Goal: Communication & Community: Ask a question

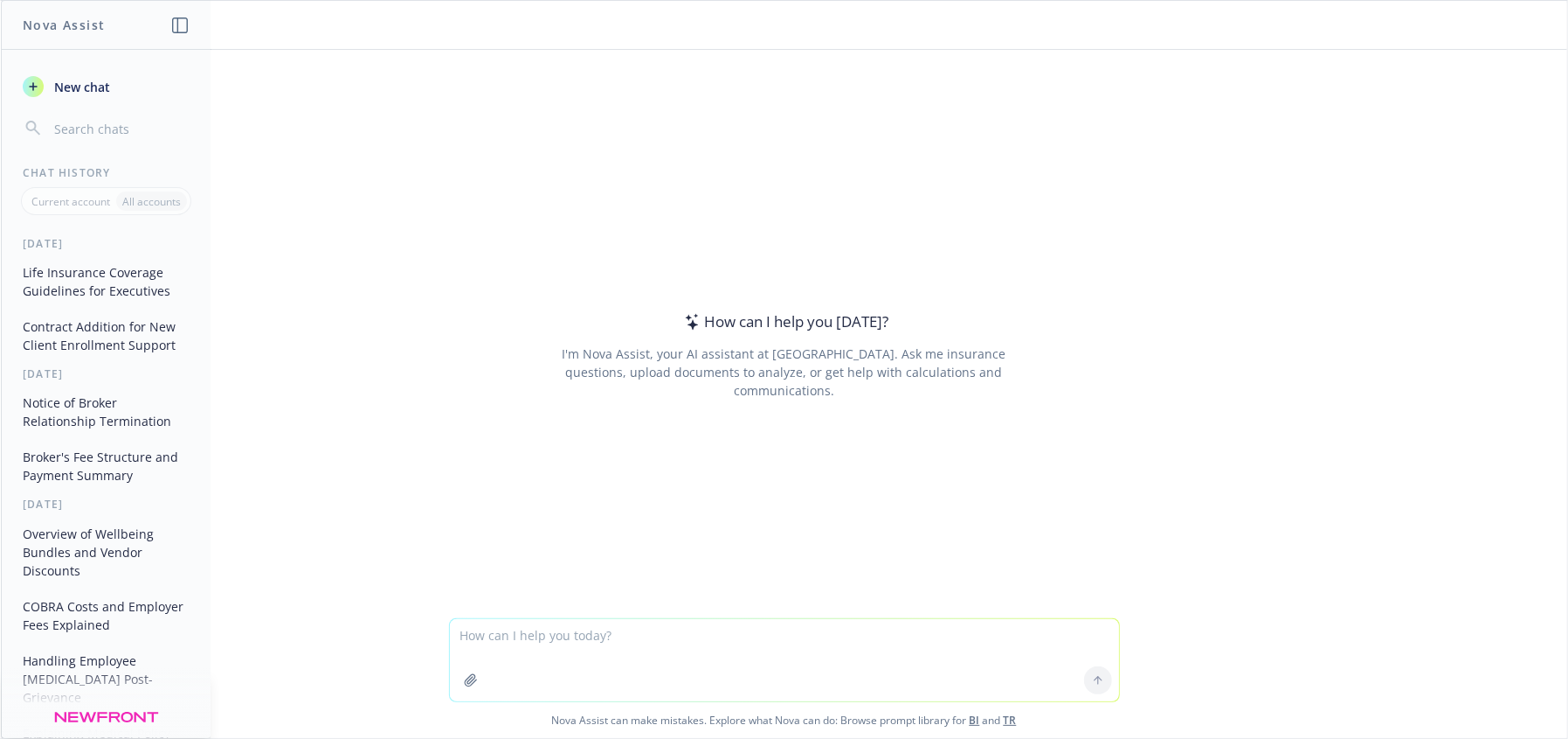
click at [517, 644] on textarea at bounding box center [784, 660] width 669 height 82
type textarea "client currently does open enrollment on paper forms. How do they get into ADP?"
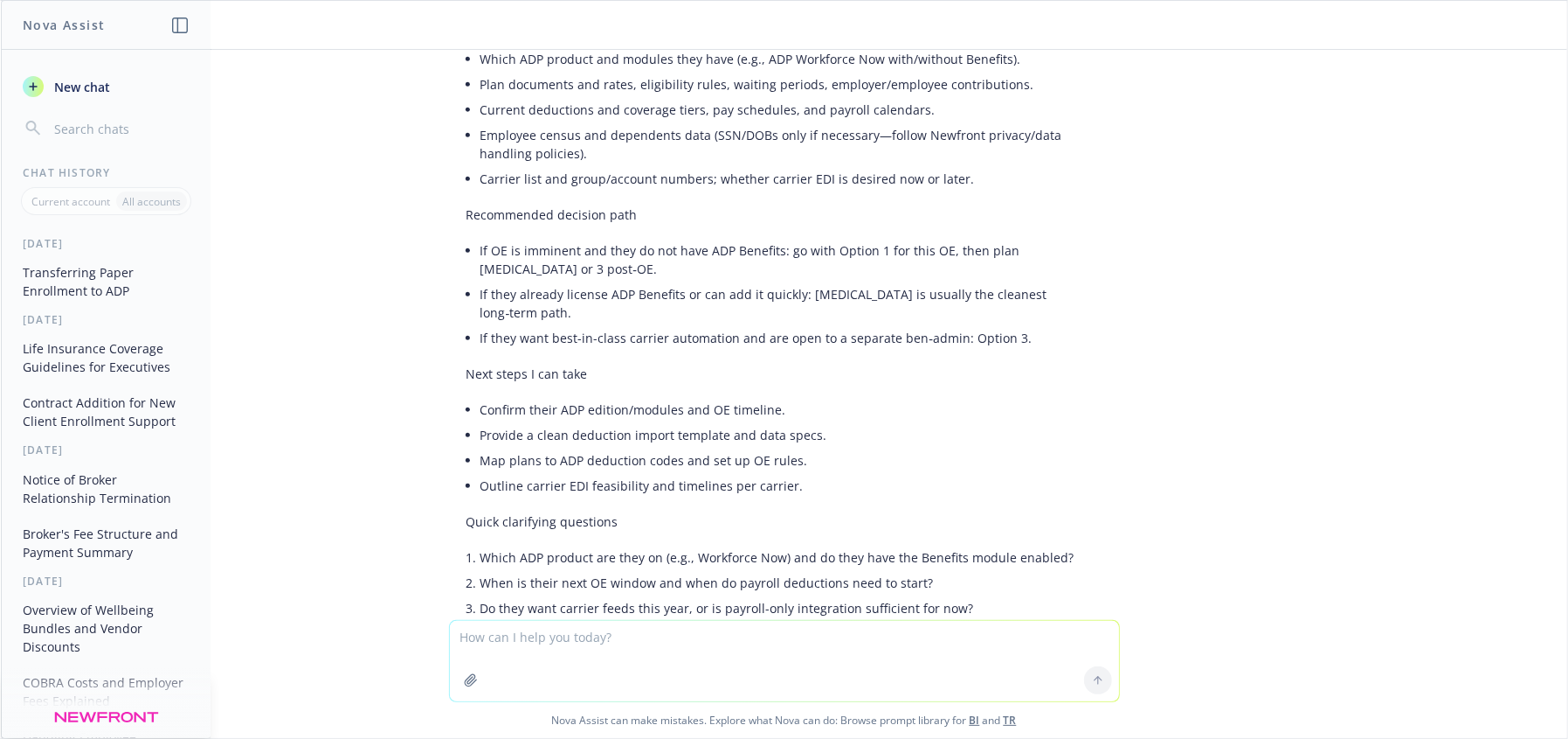
scroll to position [1088, 0]
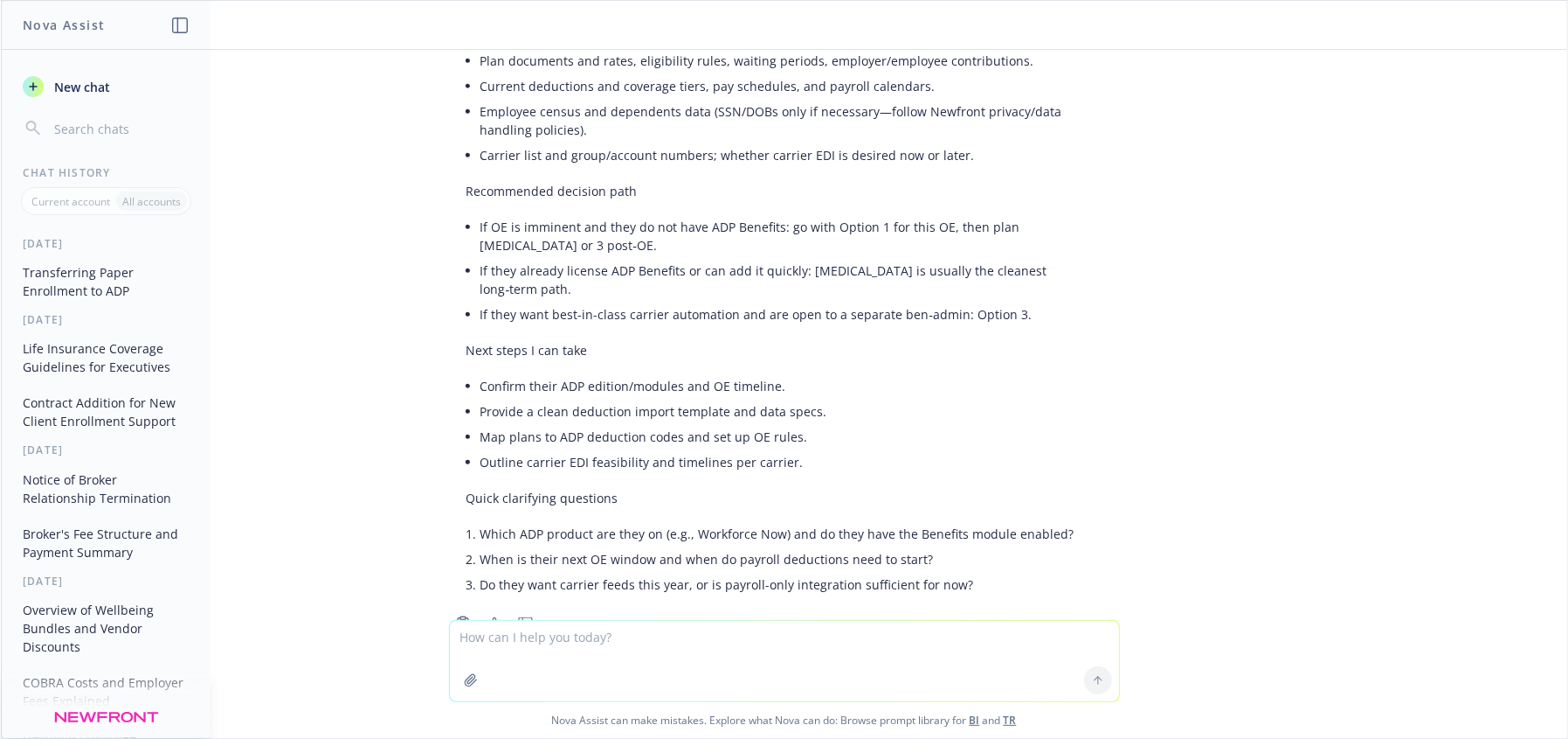
drag, startPoint x: 1539, startPoint y: 571, endPoint x: 1543, endPoint y: 580, distance: 9.8
click at [1543, 580] on div "client currently does open enrollment on paper forms. How do they get into ADP?…" at bounding box center [784, 334] width 1566 height 570
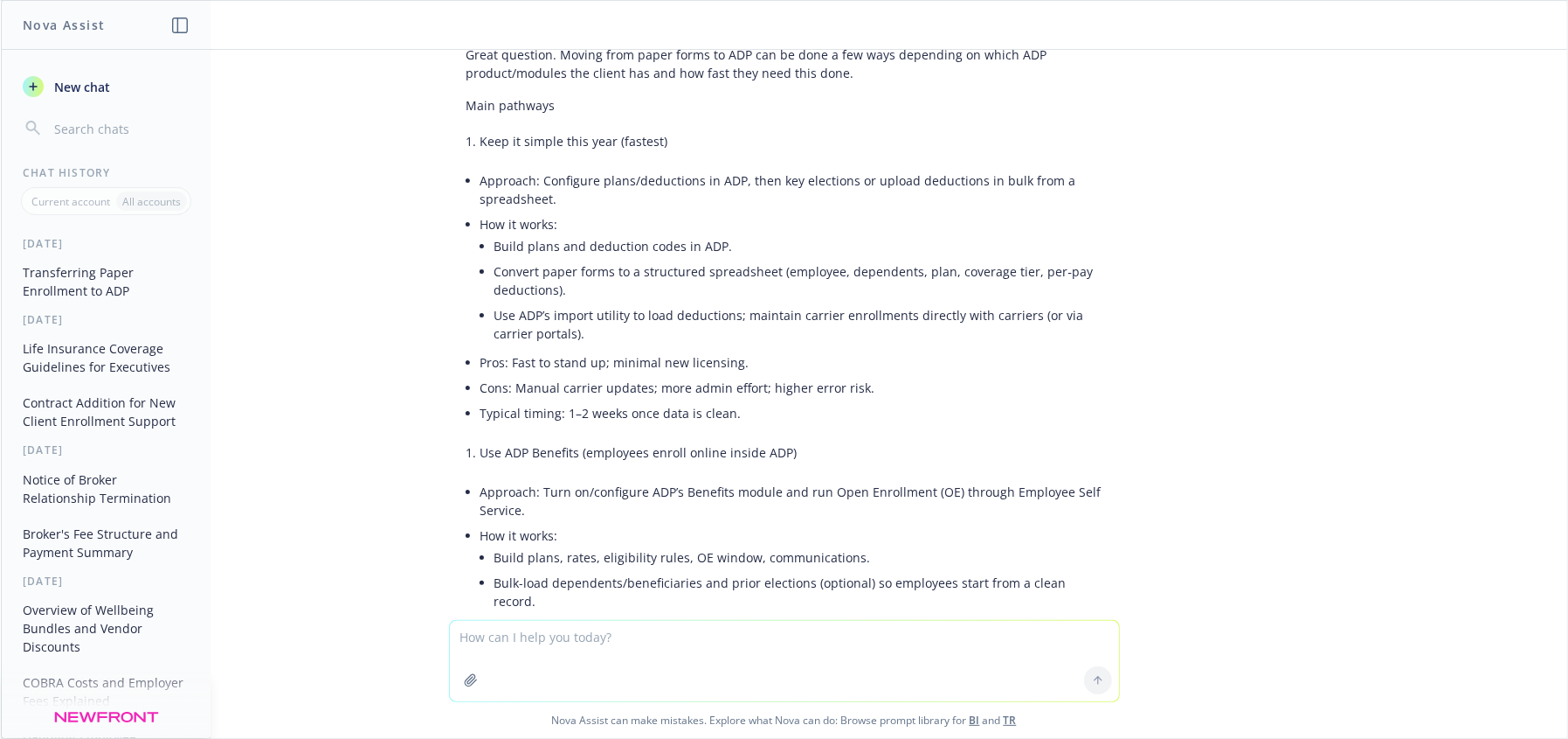
scroll to position [81, 0]
click at [714, 655] on textarea at bounding box center [784, 661] width 669 height 80
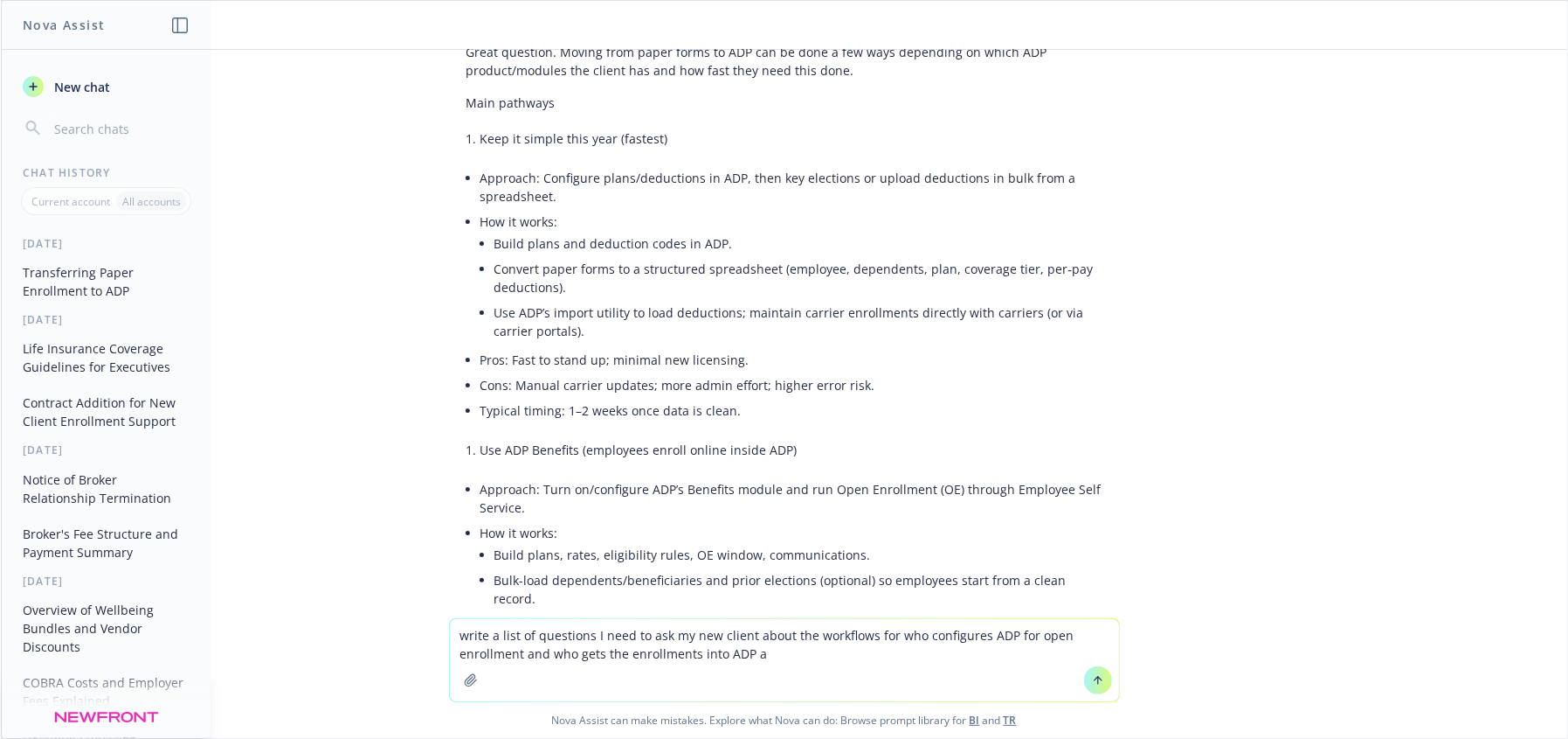
type textarea "write a list of questions I need to ask my new client about the workflows for w…"
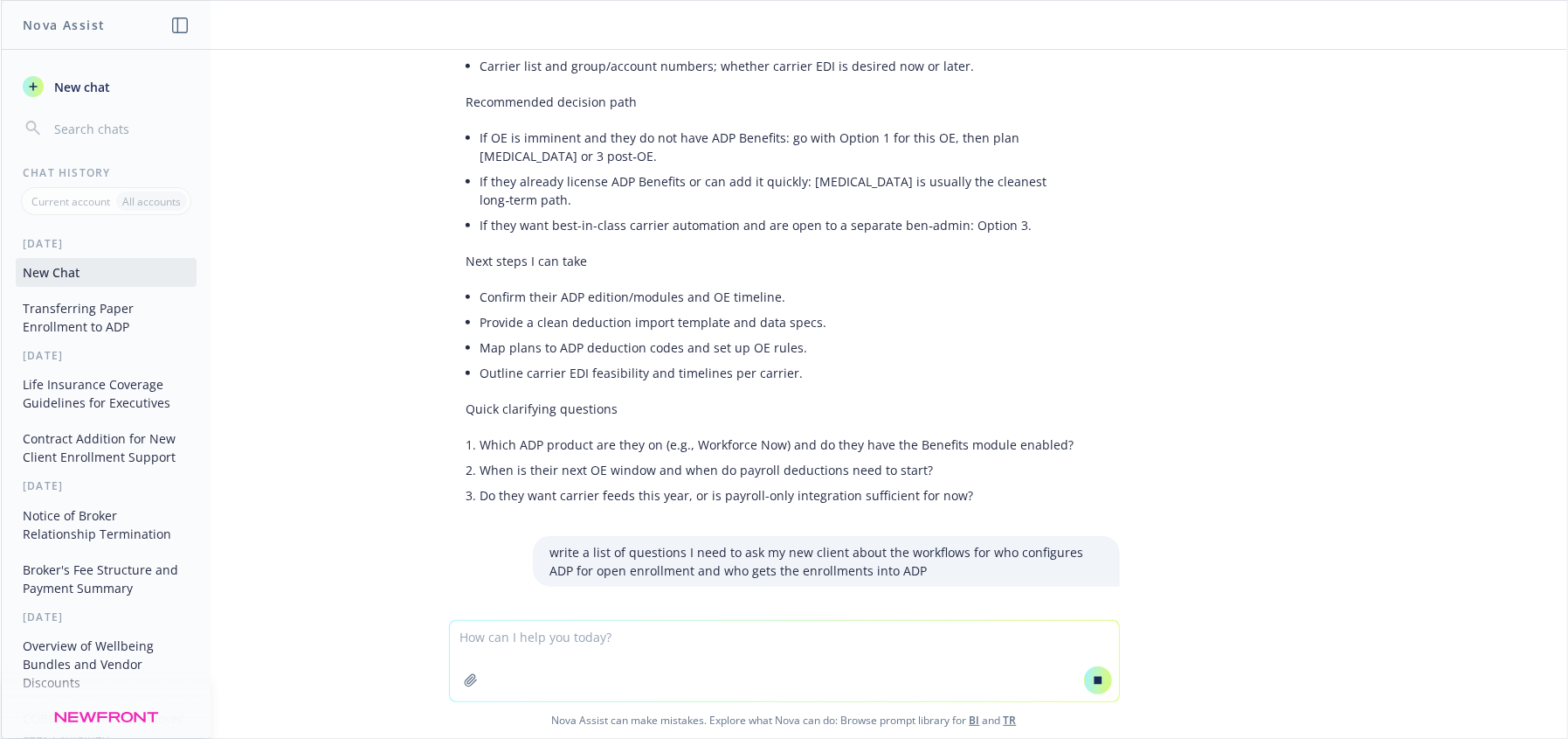
scroll to position [1178, 0]
click at [629, 638] on textarea at bounding box center [784, 661] width 669 height 80
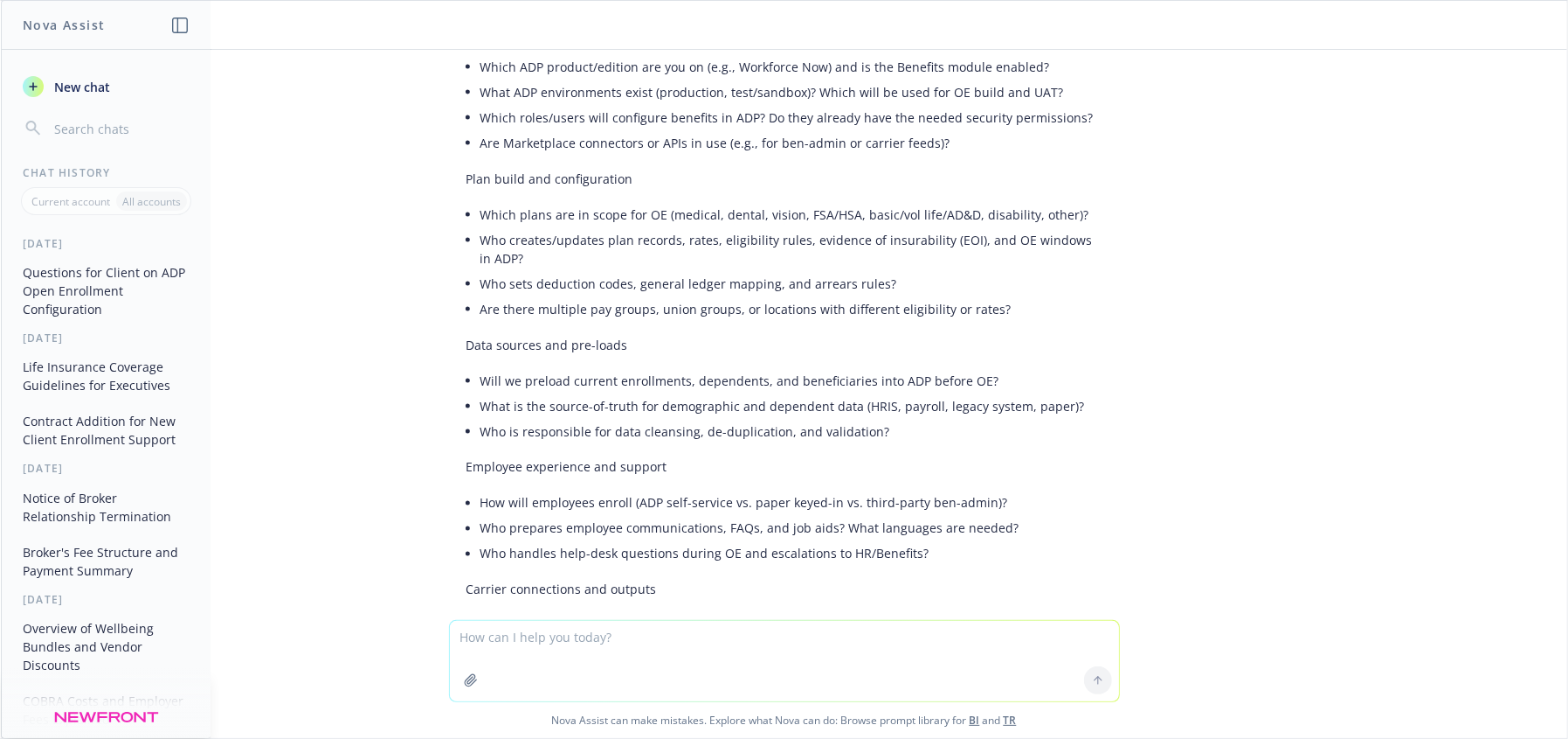
scroll to position [1995, 0]
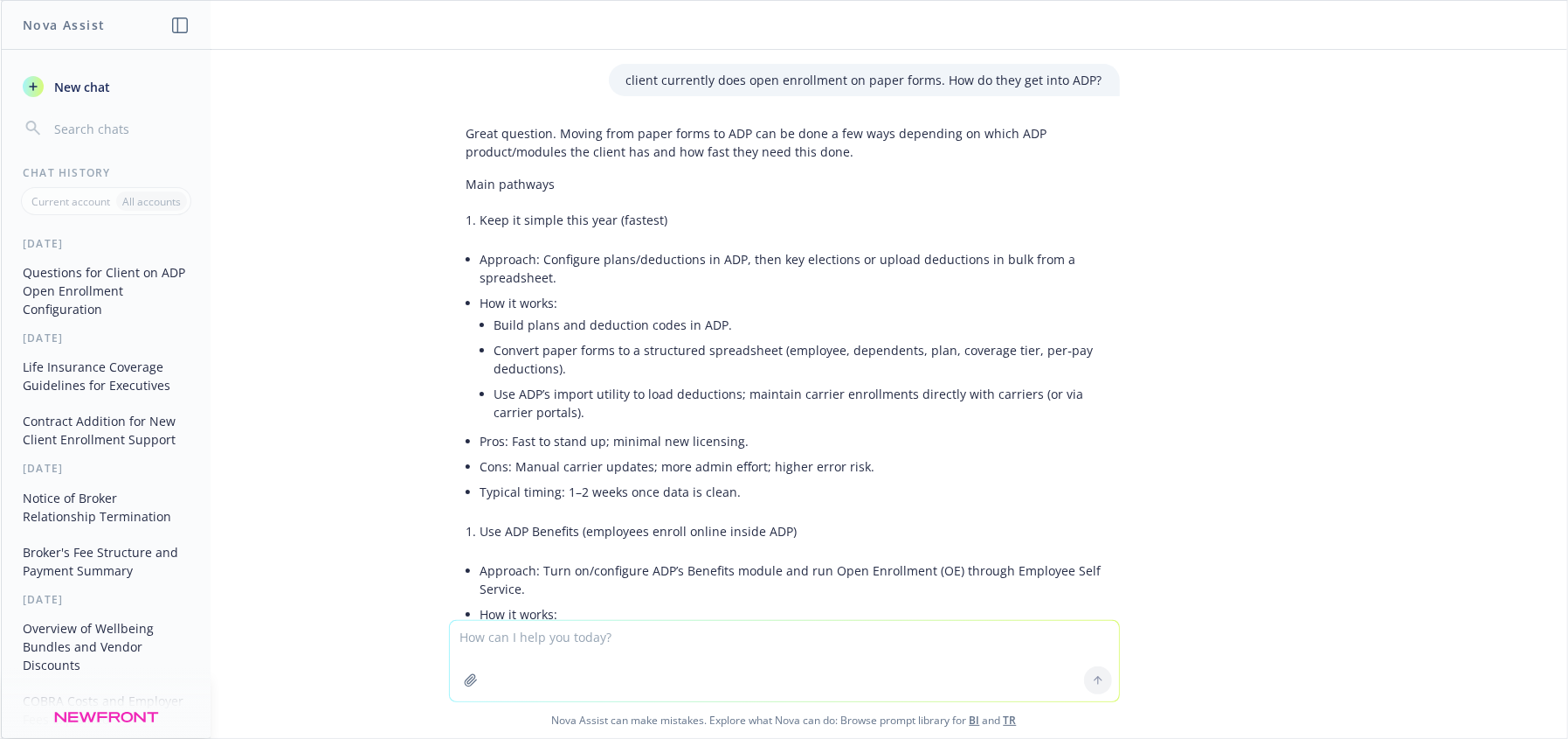
scroll to position [1995, 0]
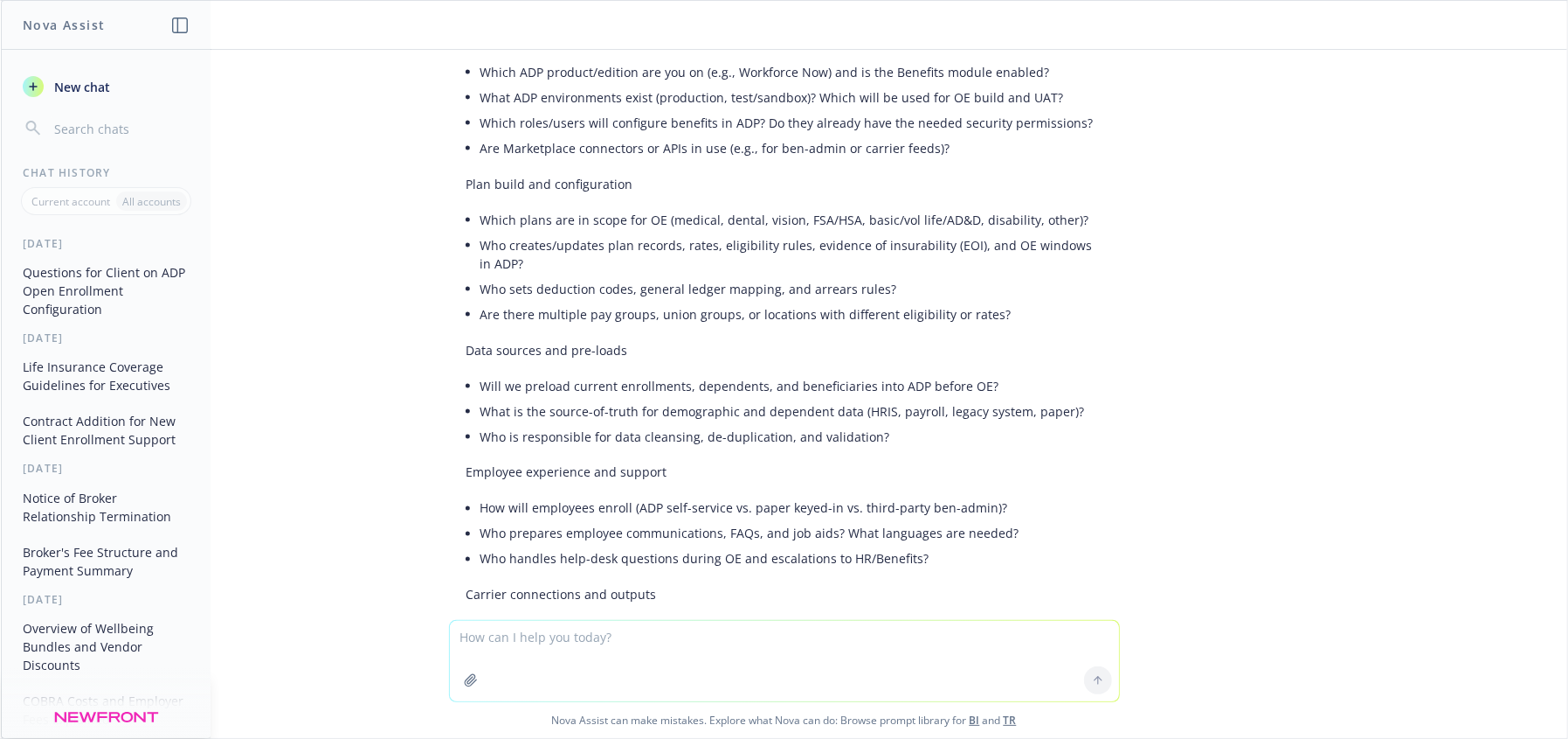
click at [623, 646] on textarea at bounding box center [784, 661] width 669 height 80
type textarea "In texas do you get claims information"
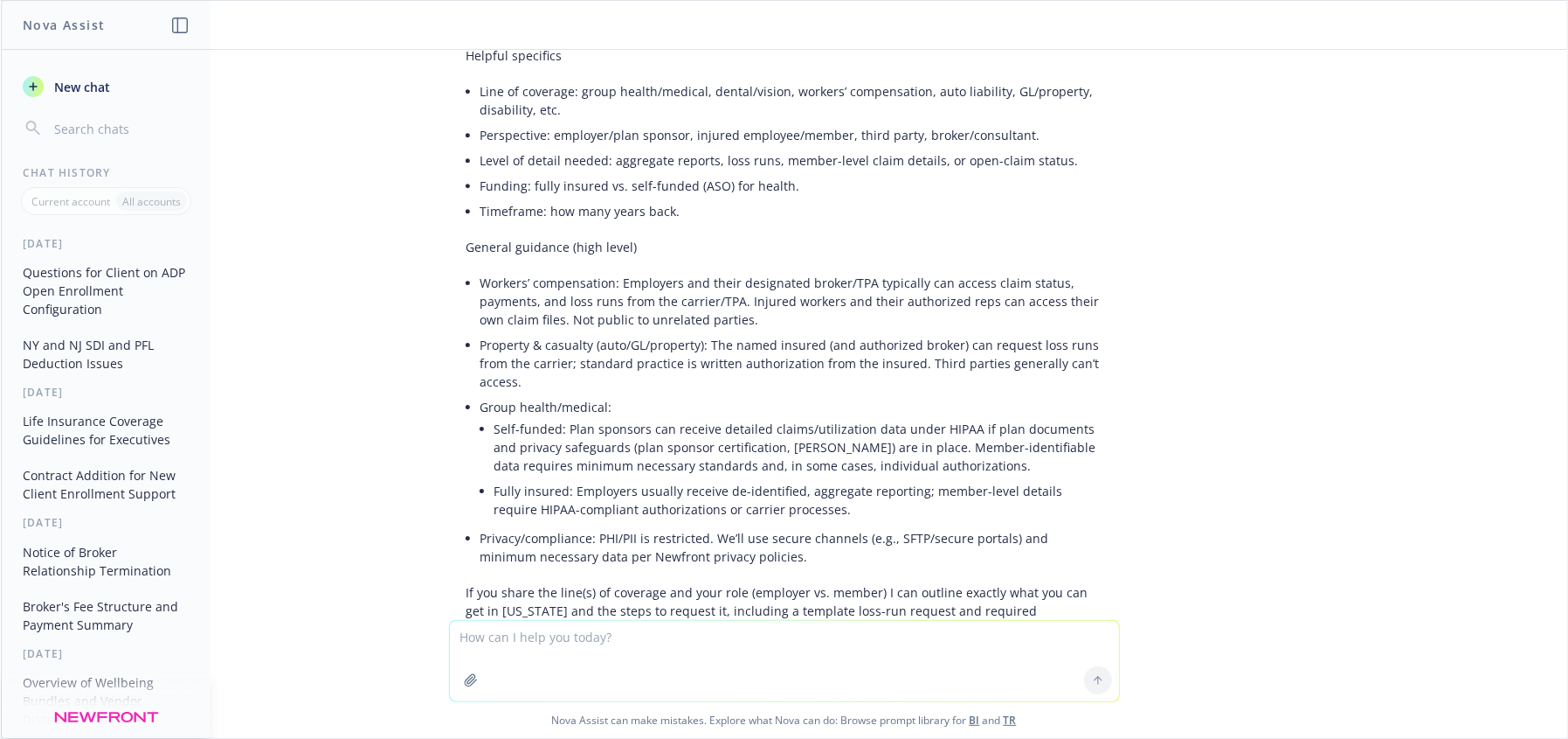
scroll to position [3991, 0]
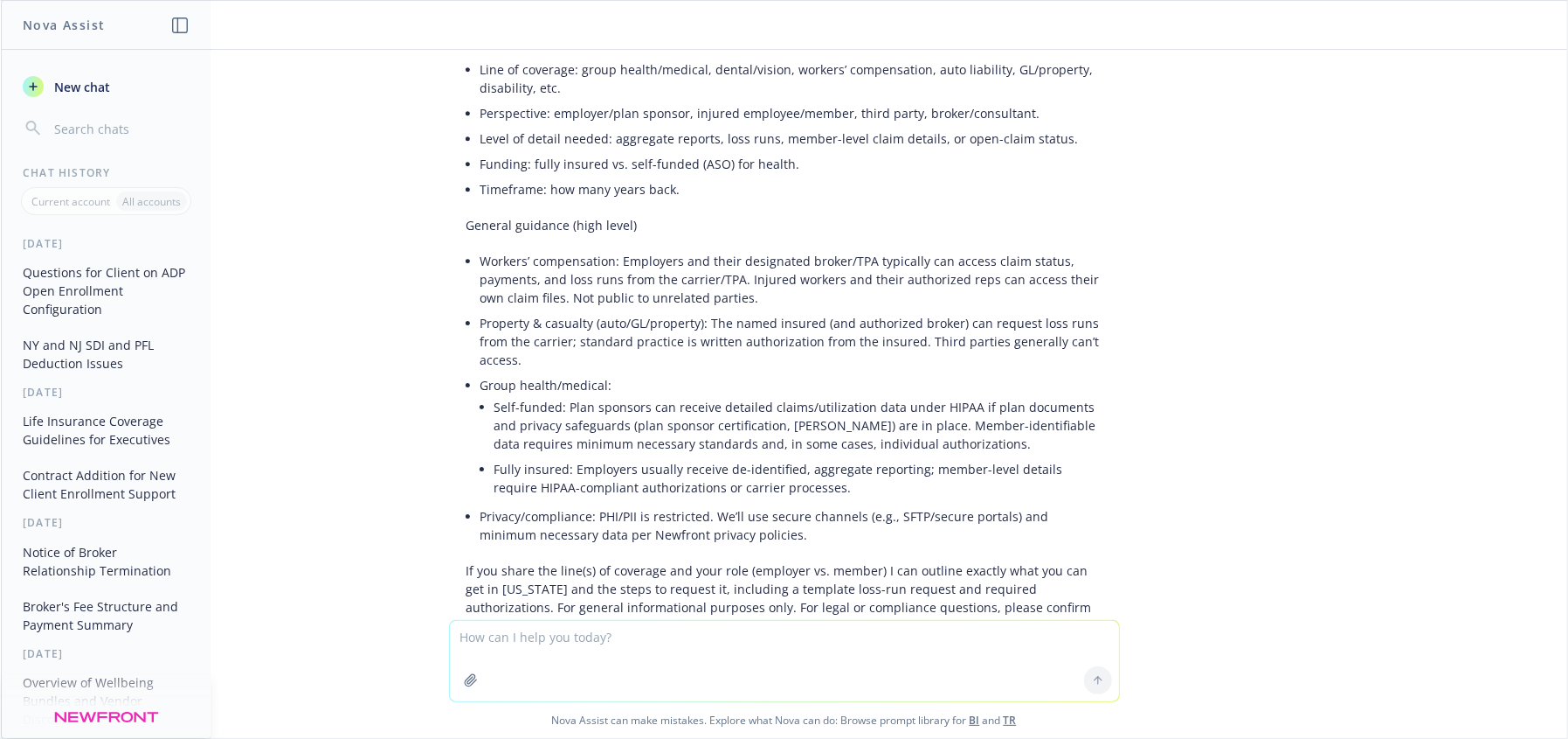
click at [534, 635] on textarea at bounding box center [784, 661] width 669 height 80
type textarea "where do i find the carrier ratings on medical dental and vision in newfront"
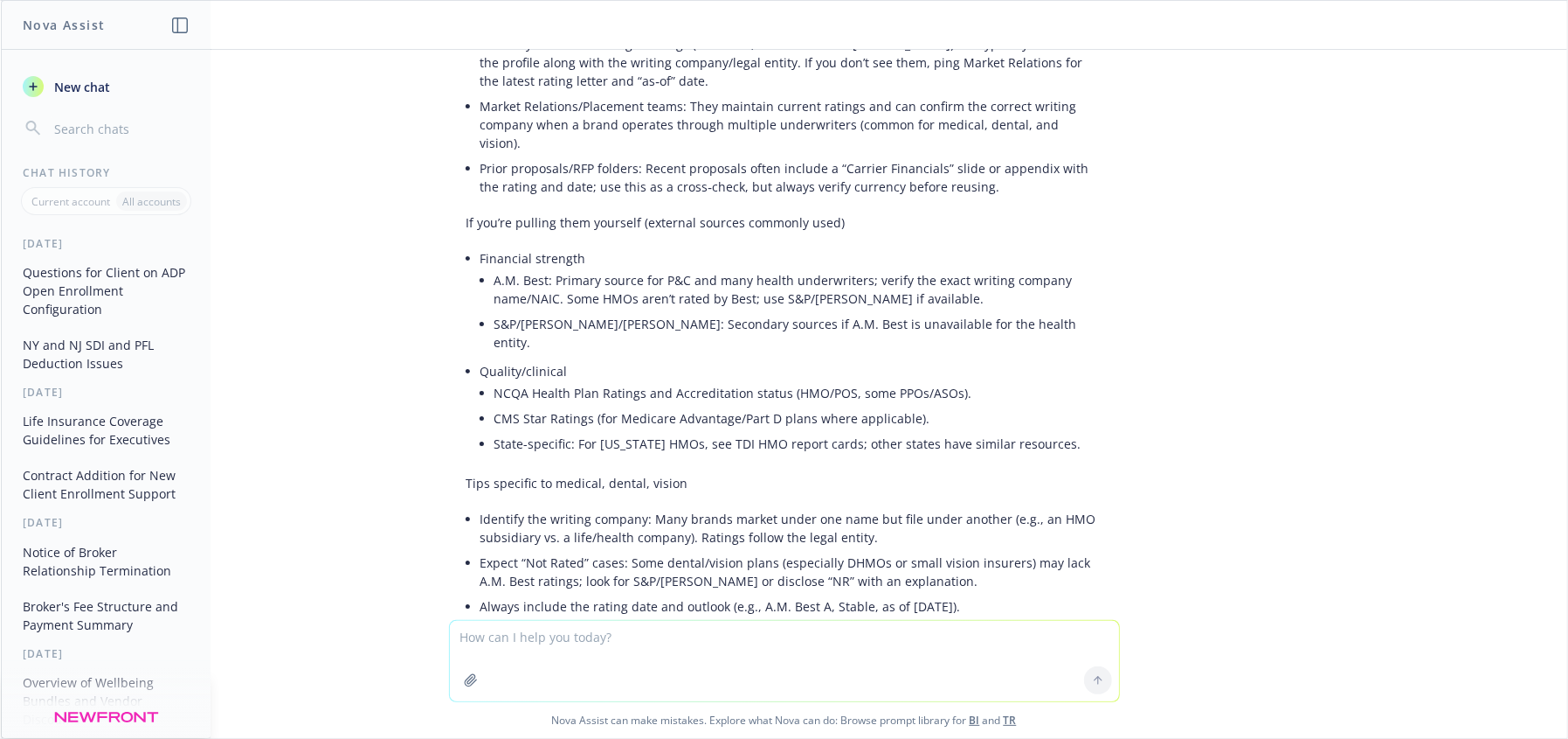
scroll to position [4849, 0]
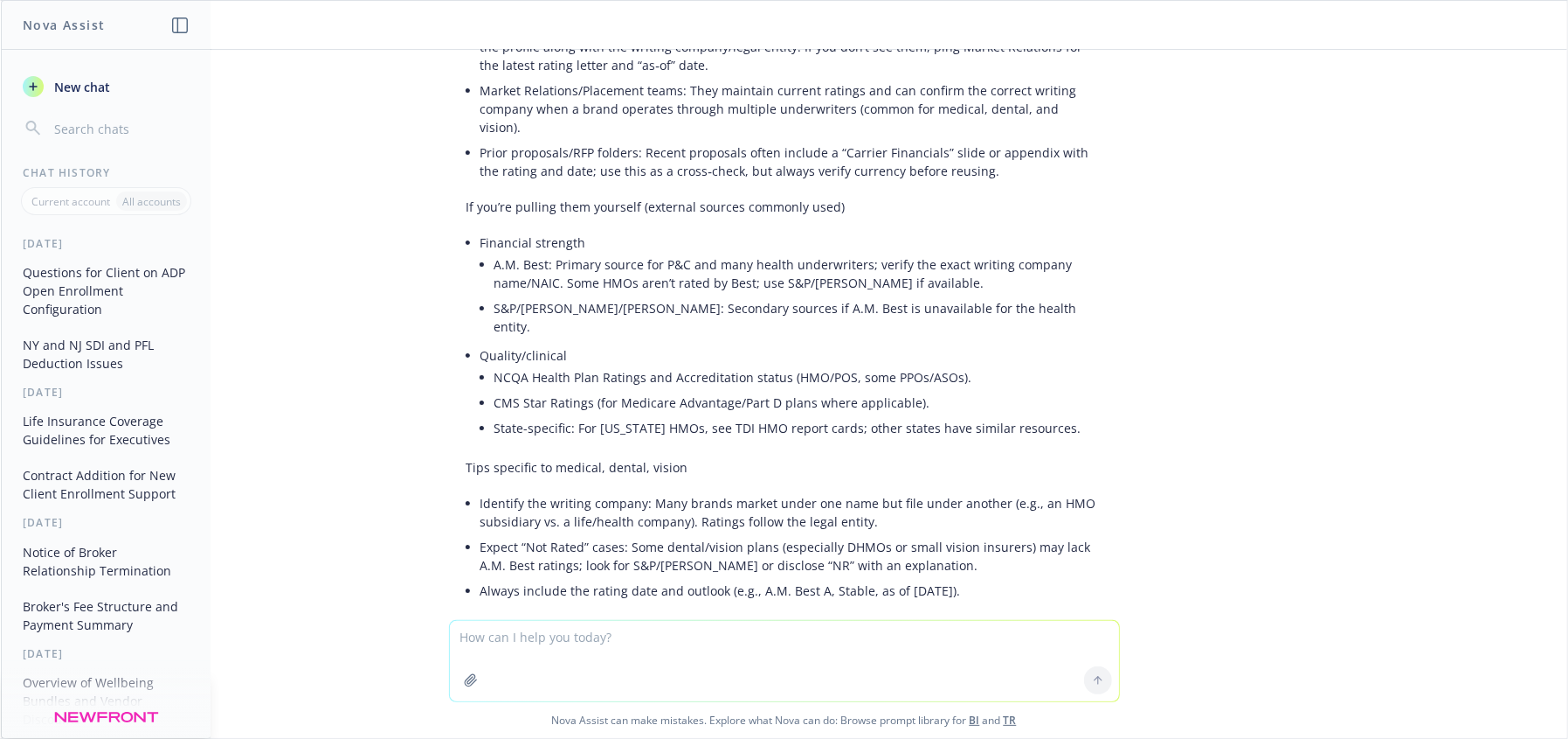
click at [722, 641] on textarea at bounding box center [784, 661] width 669 height 80
type textarea "UHC"
click at [461, 670] on button "button" at bounding box center [471, 680] width 28 height 28
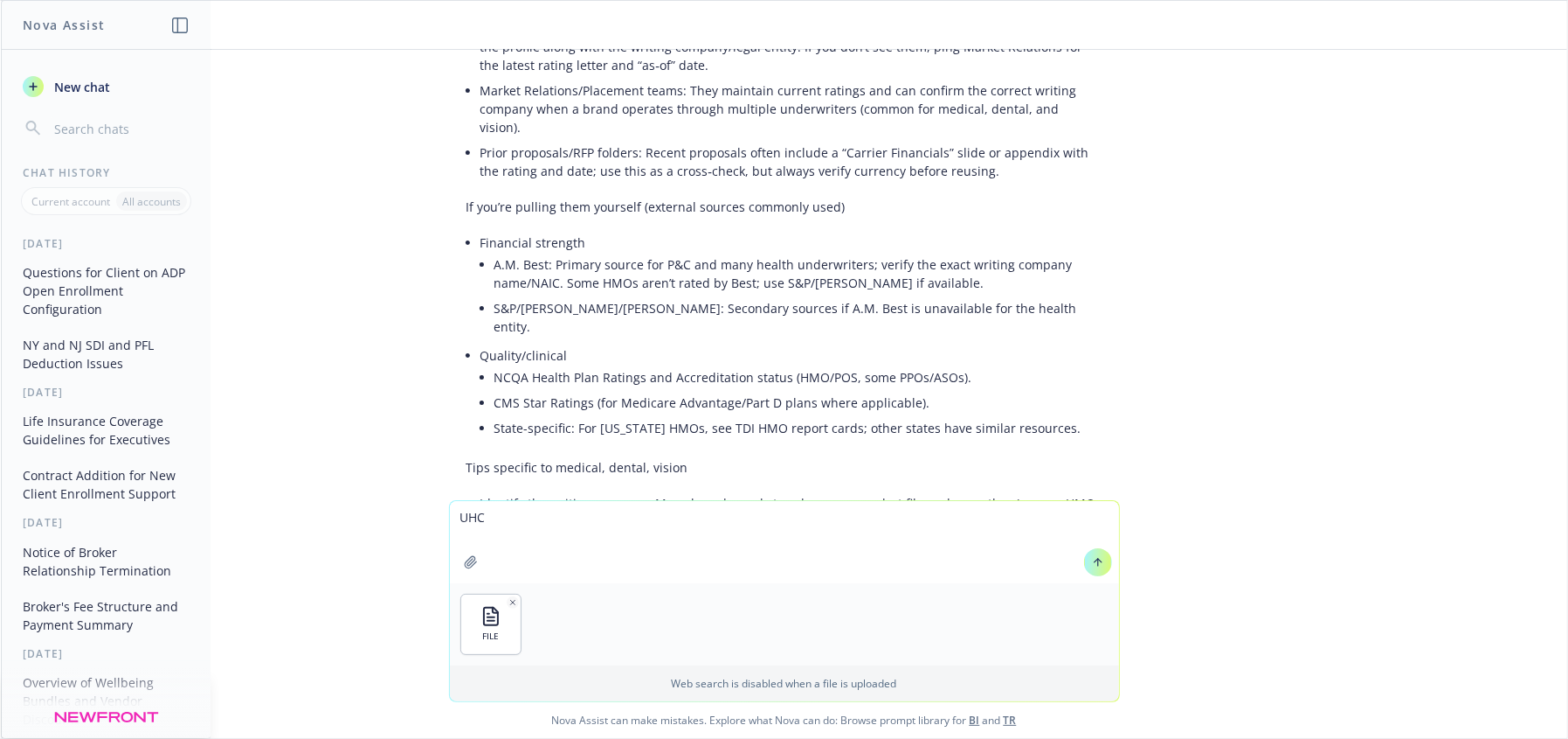
click at [1097, 571] on button at bounding box center [1098, 562] width 28 height 28
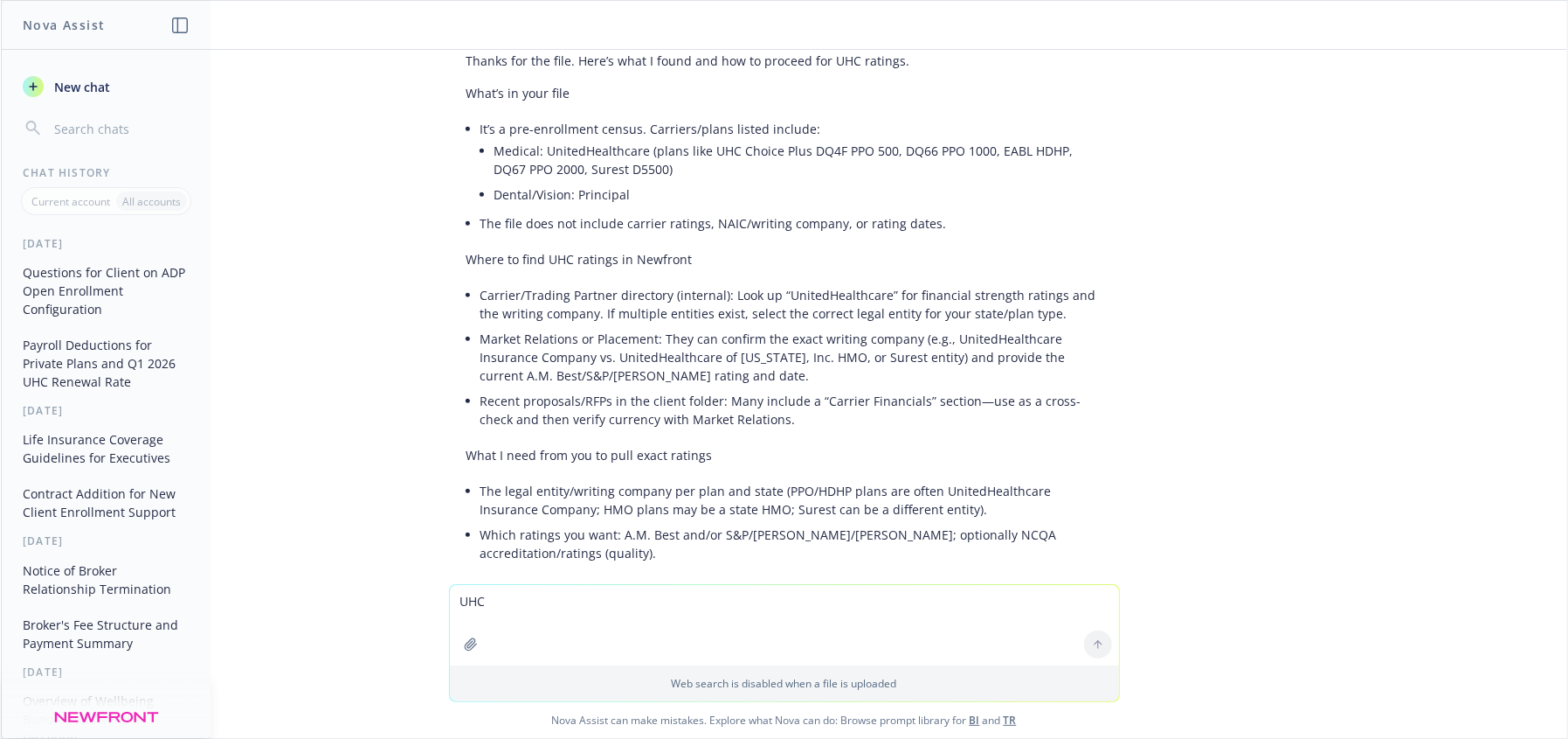
scroll to position [5678, 0]
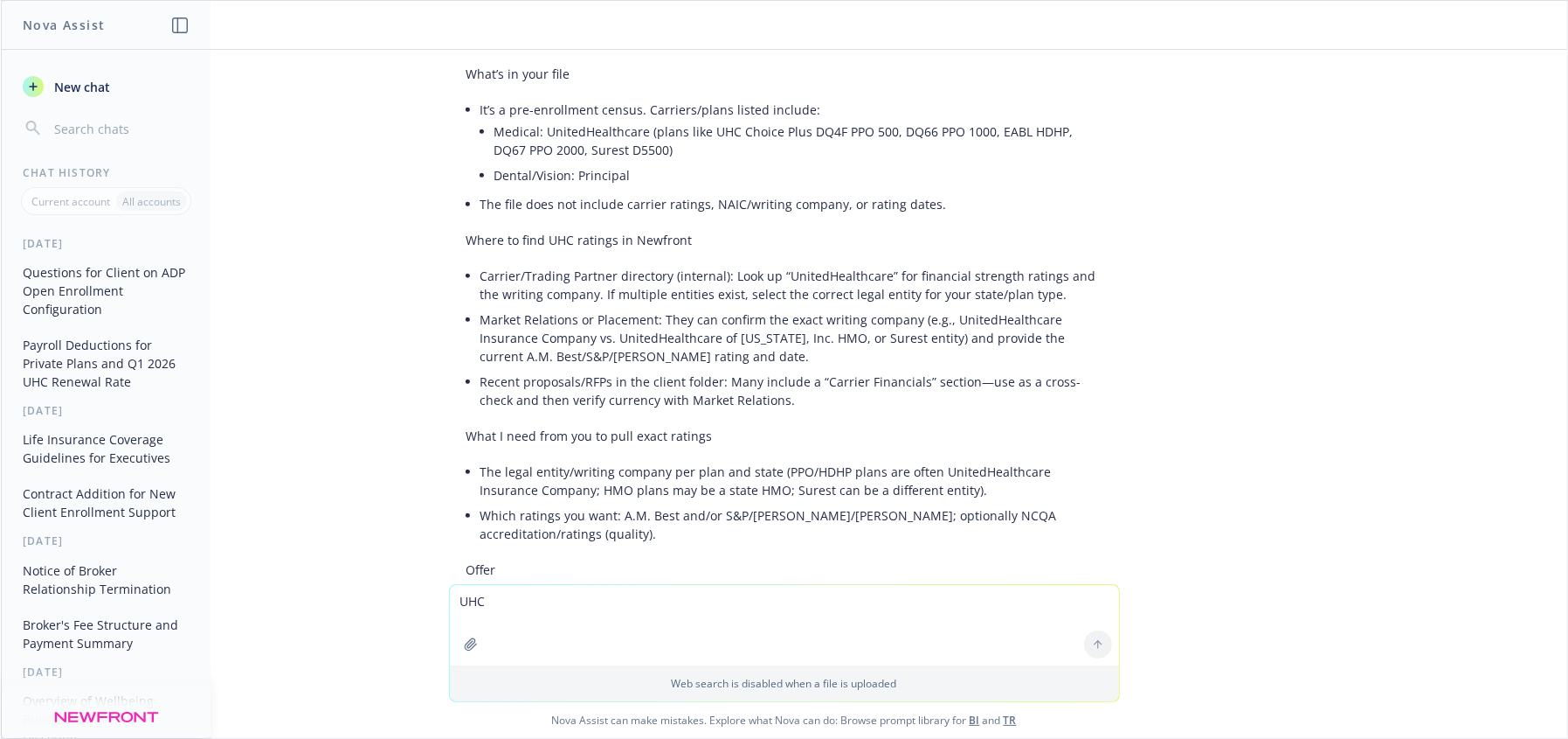
click at [576, 624] on textarea "UHC" at bounding box center [784, 624] width 669 height 80
click at [1469, 331] on div "client currently does open enrollment on paper forms. How do they get into ADP?…" at bounding box center [784, 317] width 1566 height 534
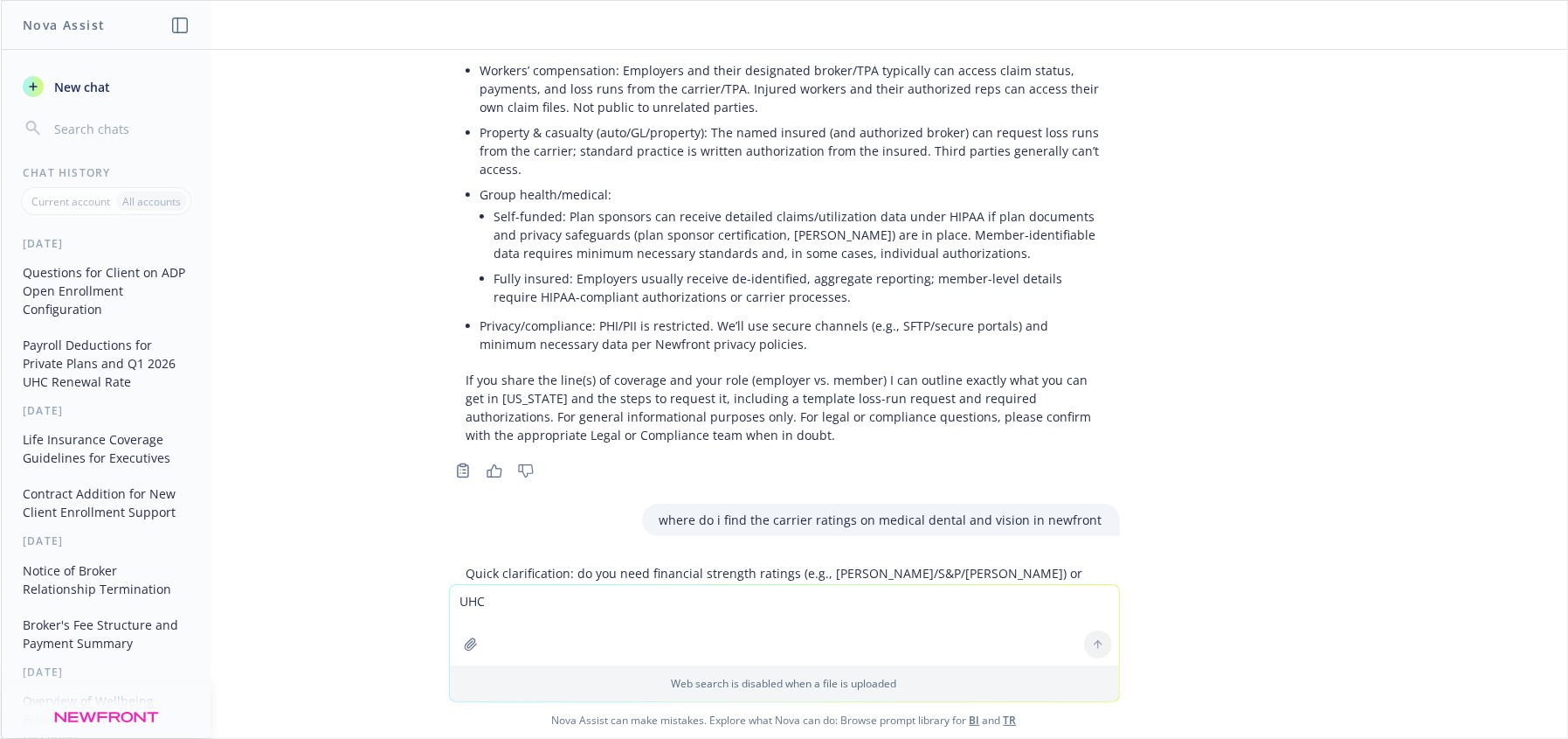
scroll to position [4394, 0]
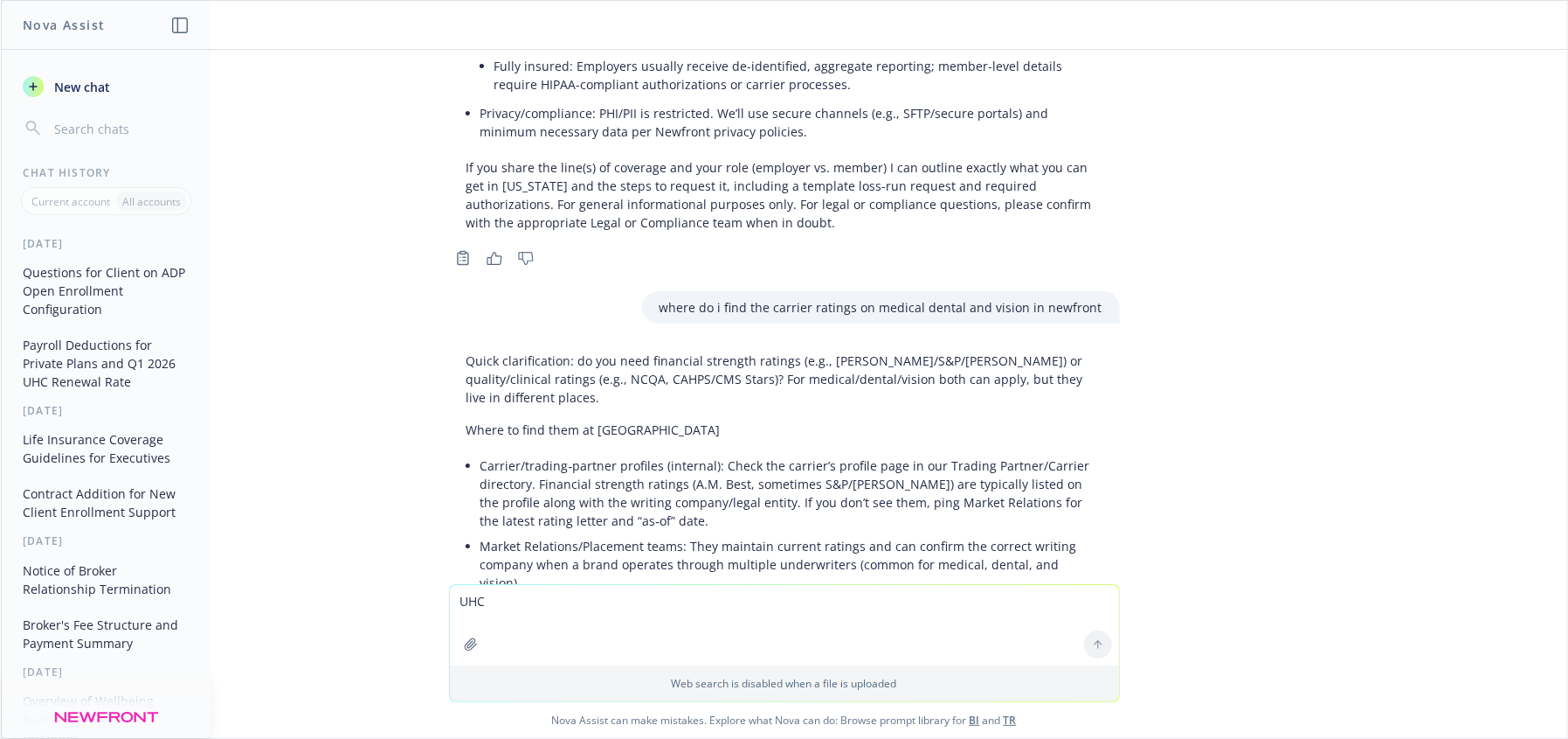
click at [552, 618] on textarea "UHC" at bounding box center [784, 624] width 669 height 80
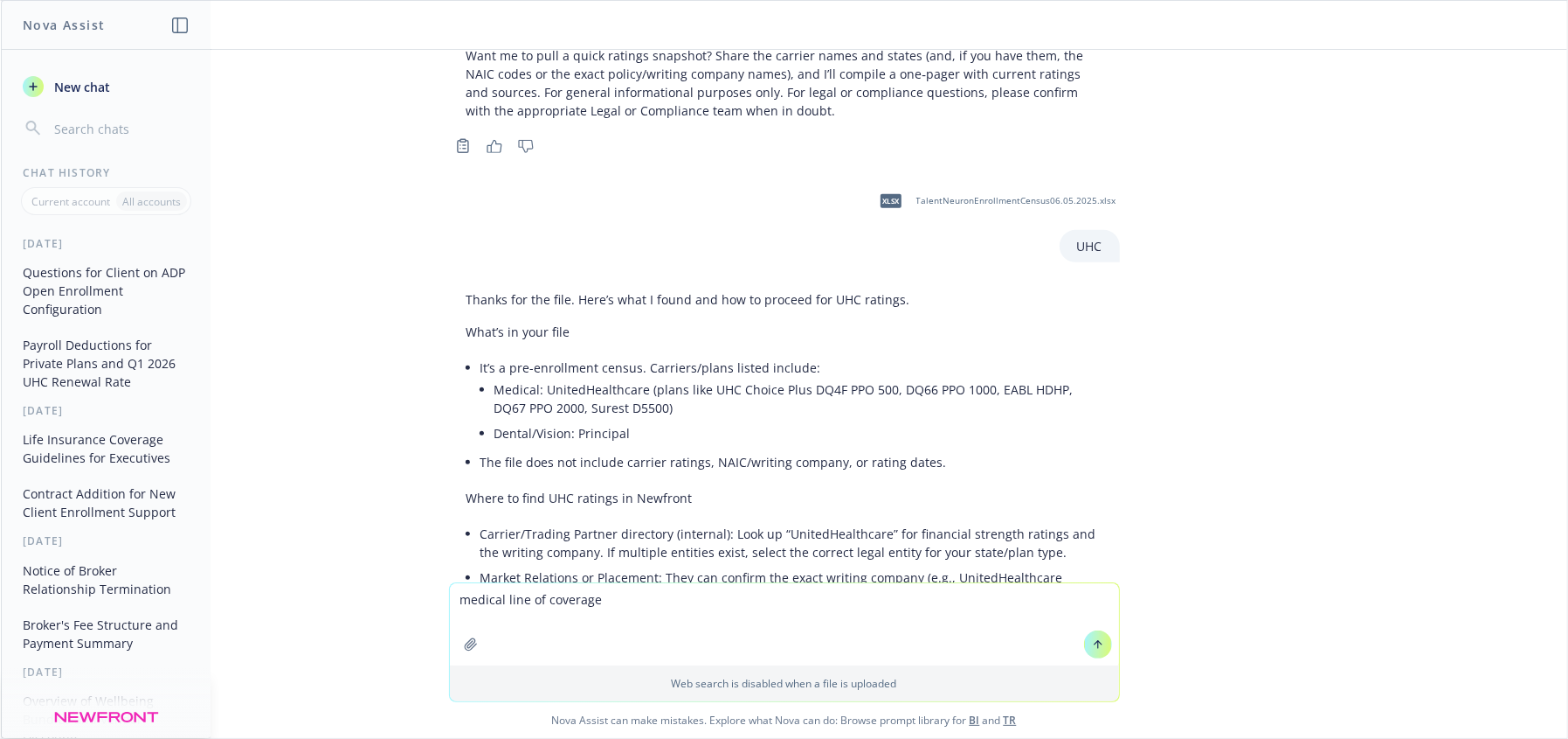
scroll to position [5681, 0]
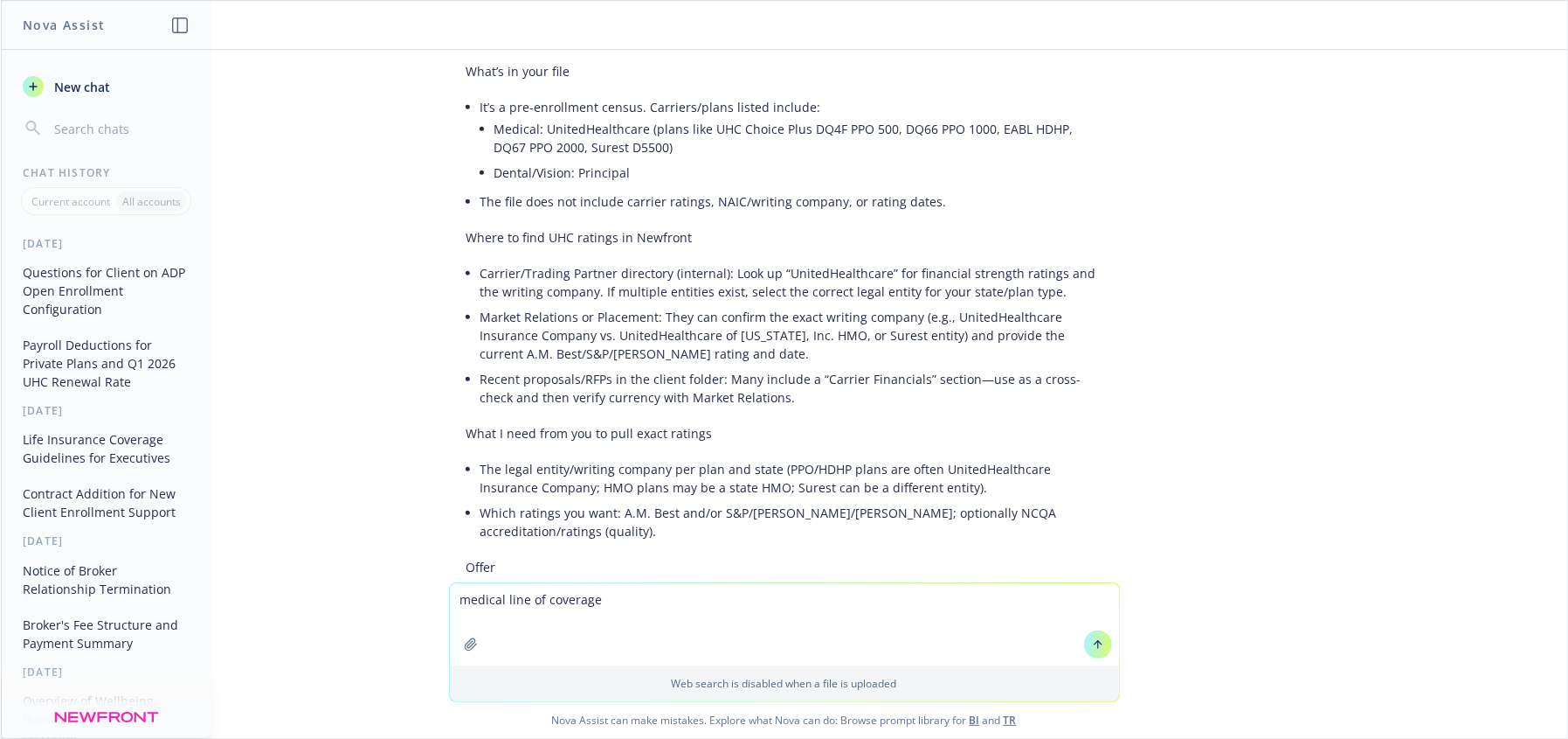
type textarea "medical line of coverage"
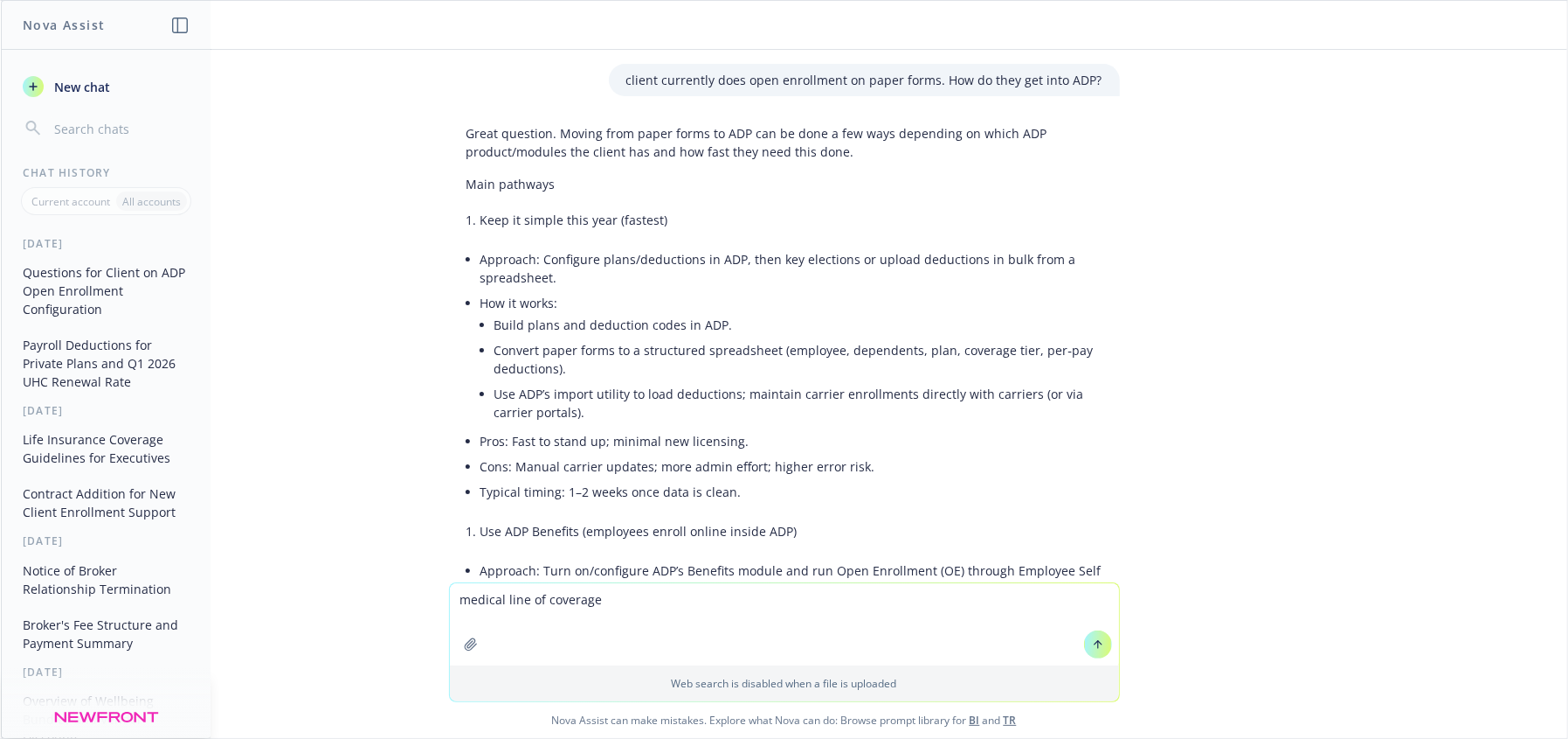
scroll to position [5681, 0]
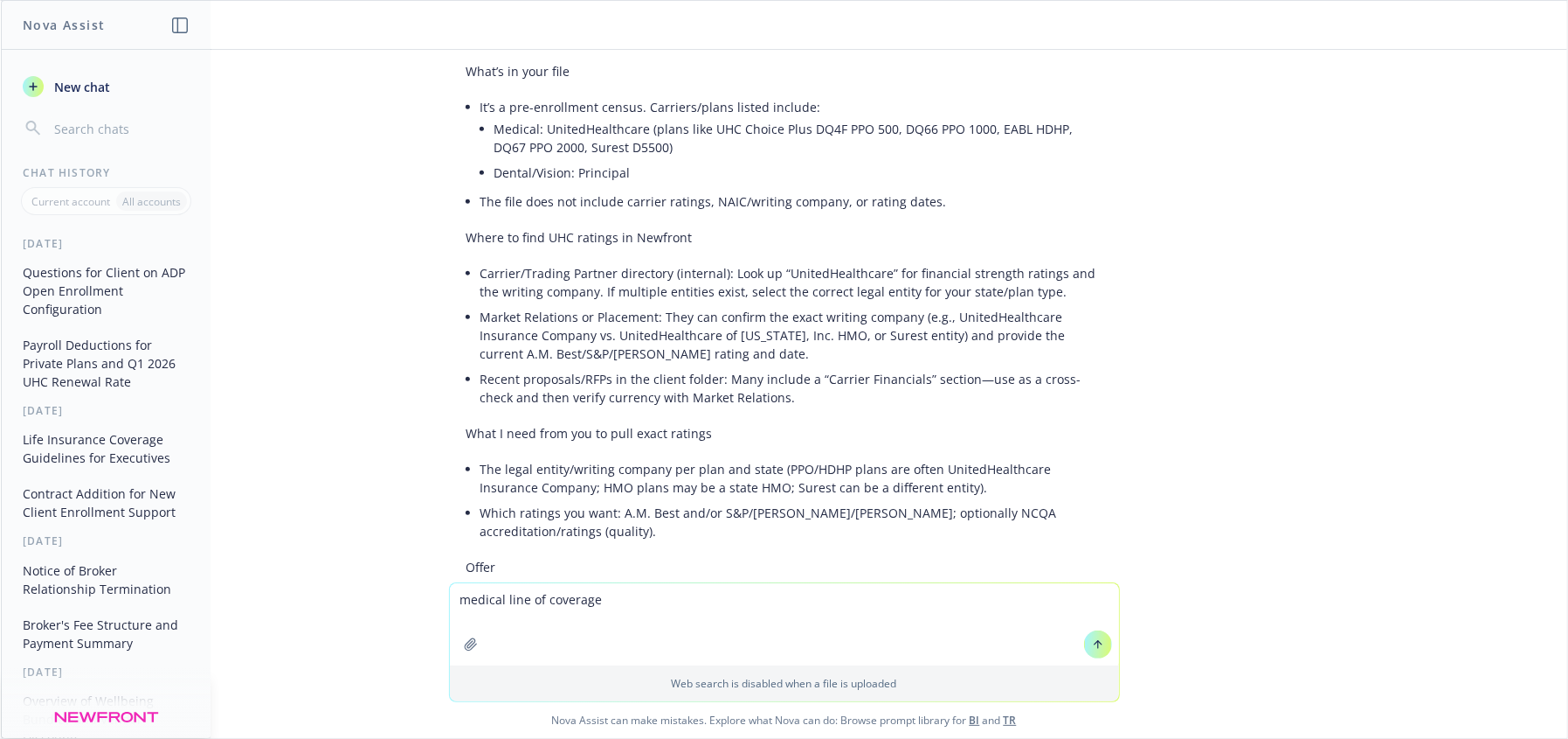
click at [586, 620] on textarea "medical line of coverage" at bounding box center [784, 623] width 669 height 82
drag, startPoint x: 604, startPoint y: 604, endPoint x: 0, endPoint y: 519, distance: 610.0
click at [0, 519] on div "Nova Assist New chat Chat History Current account All accounts Today Questions …" at bounding box center [784, 370] width 1568 height 739
type textarea "can the situs for medical be different from situs for anciallary"
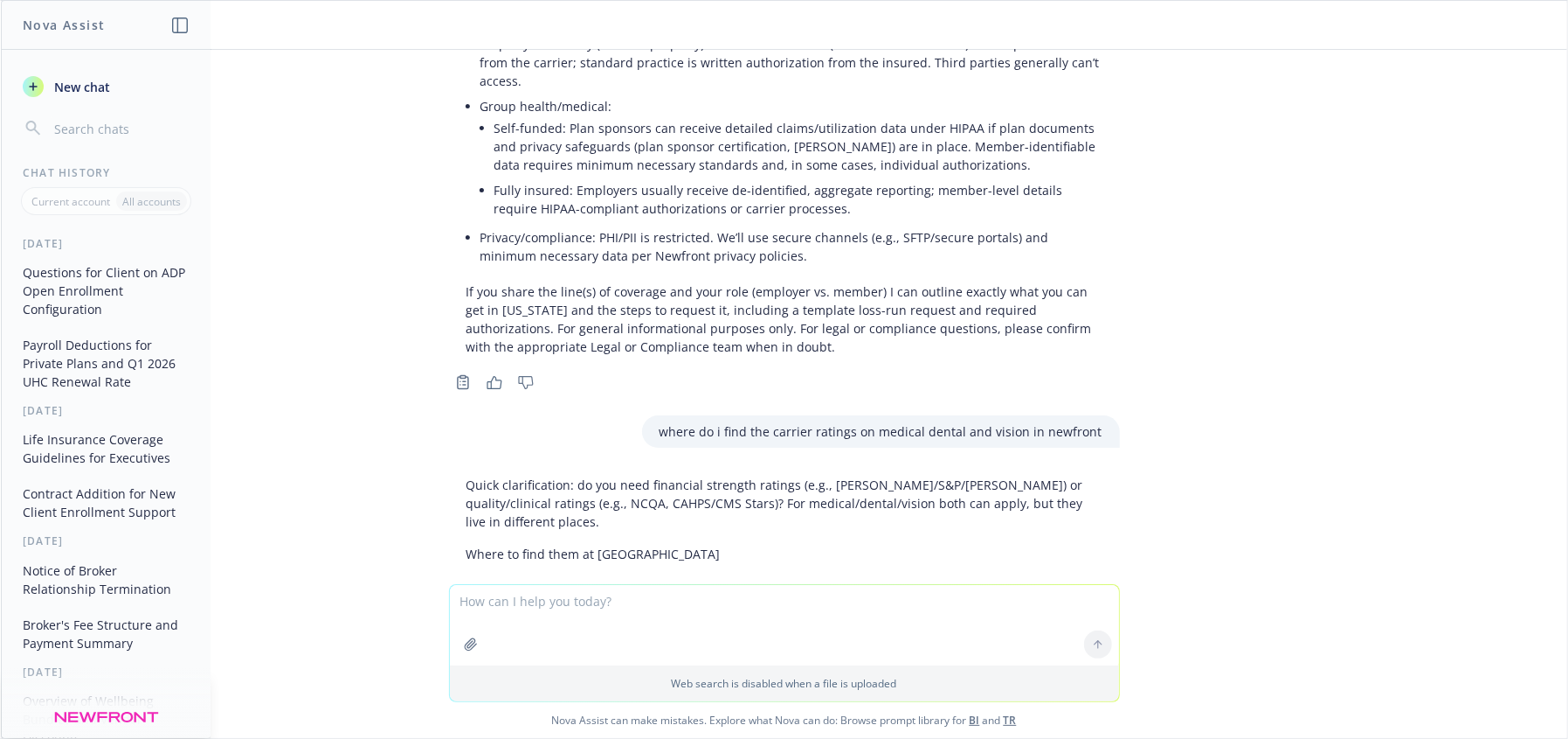
scroll to position [4307, 0]
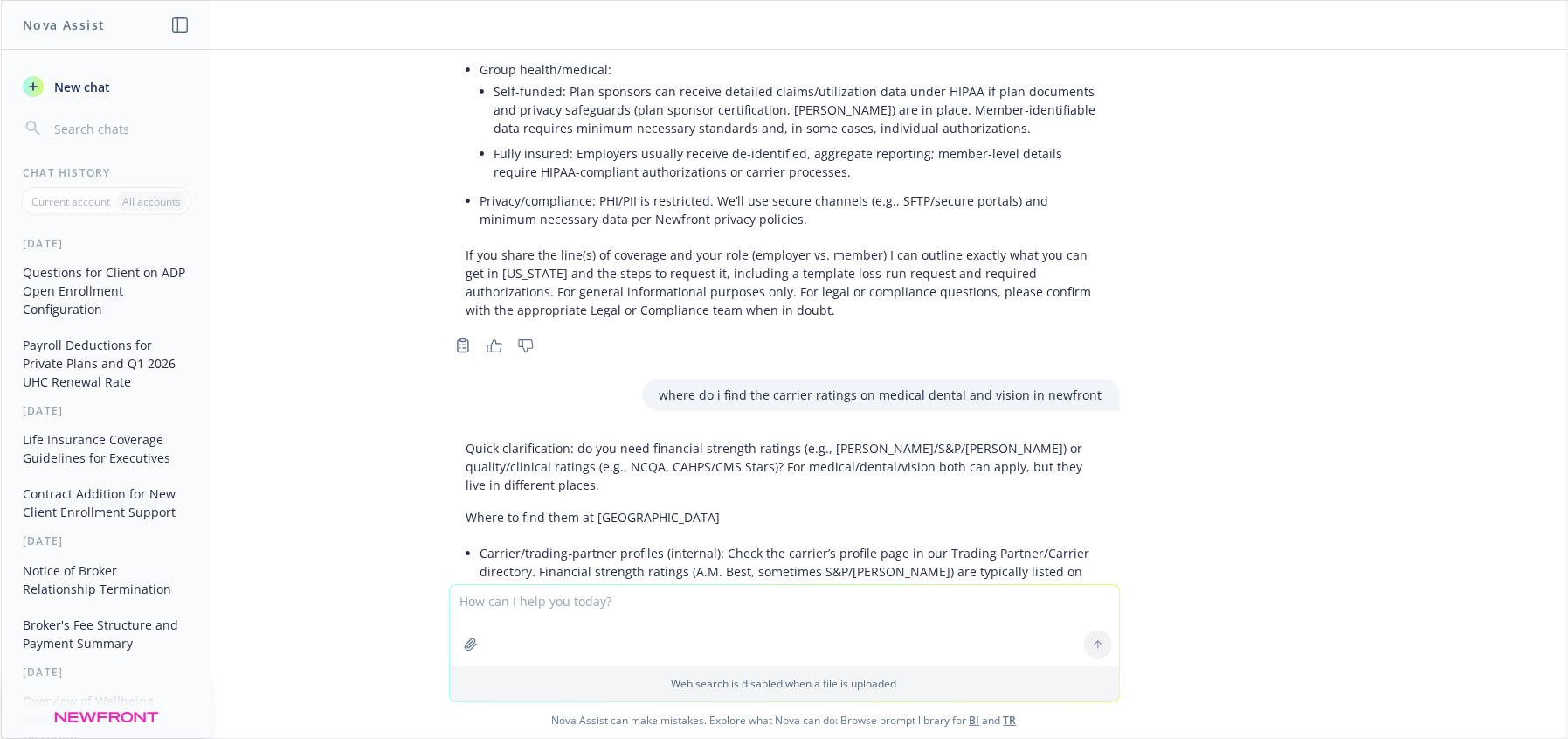
click at [495, 615] on textarea at bounding box center [784, 624] width 669 height 80
type textarea "w"
type textarea "i"
type textarea "are texas carriers required to provide claims information on request to groups …"
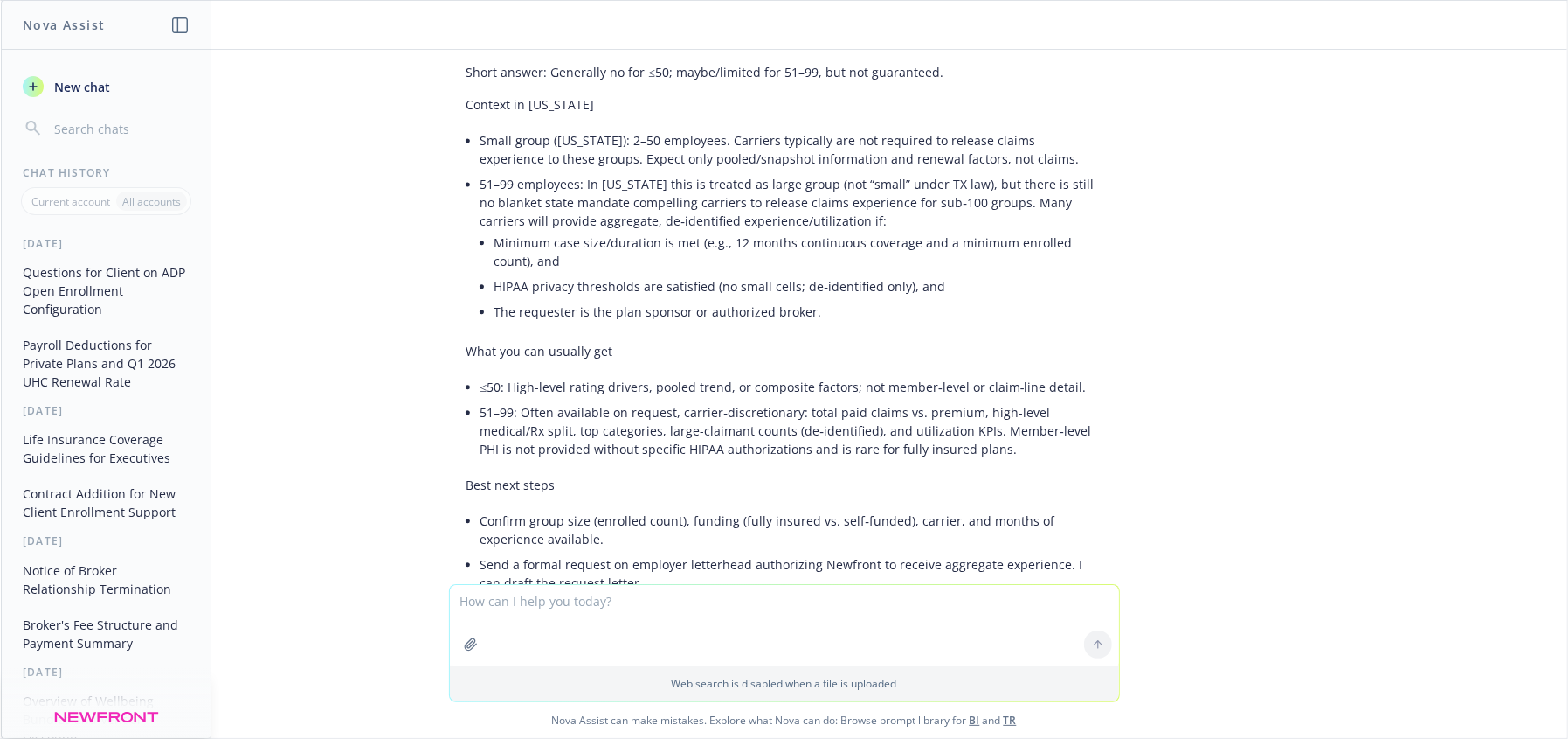
scroll to position [7618, 0]
click at [598, 614] on textarea at bounding box center [784, 624] width 669 height 80
type textarea "what is cell size and case-size"
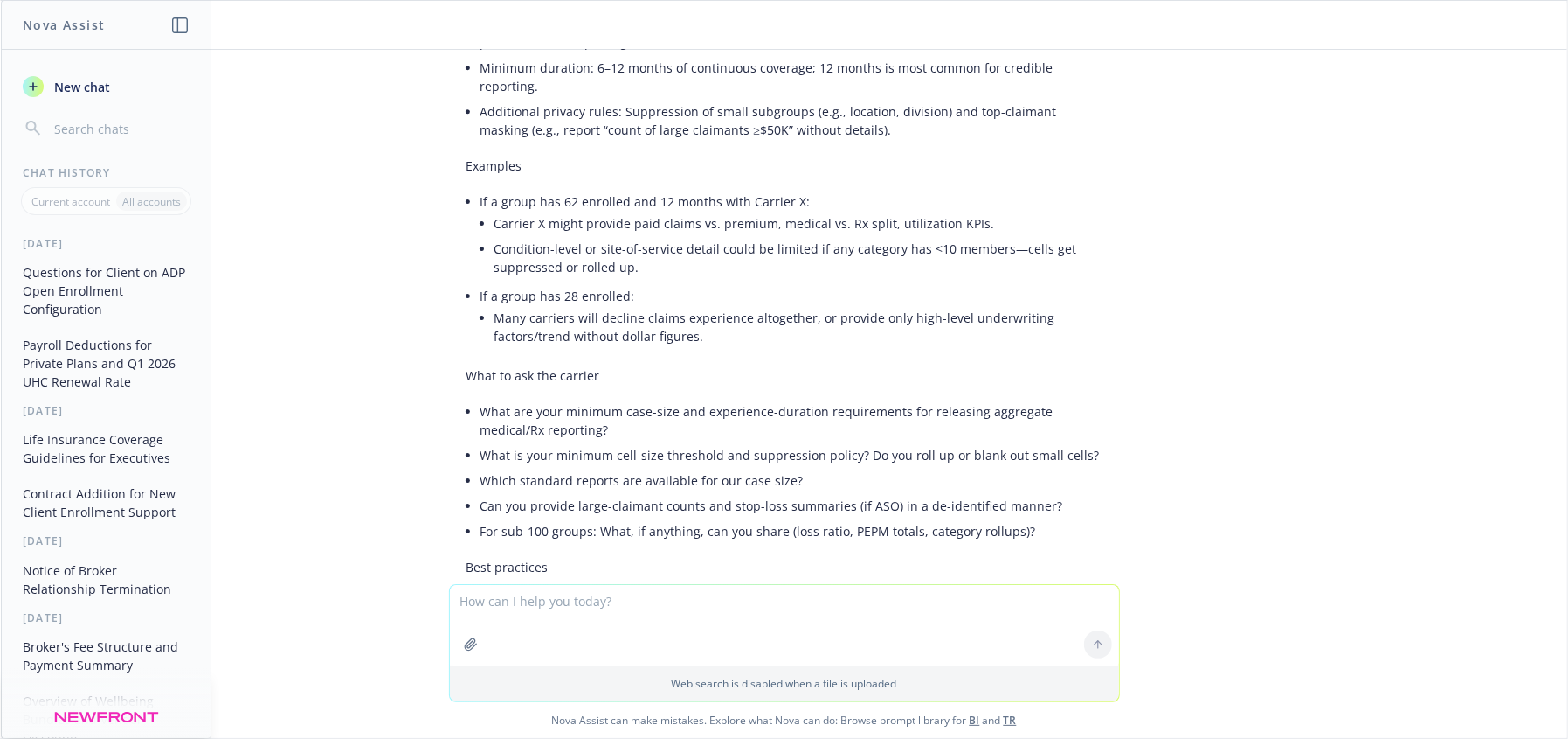
scroll to position [8881, 0]
